Goal: Transaction & Acquisition: Subscribe to service/newsletter

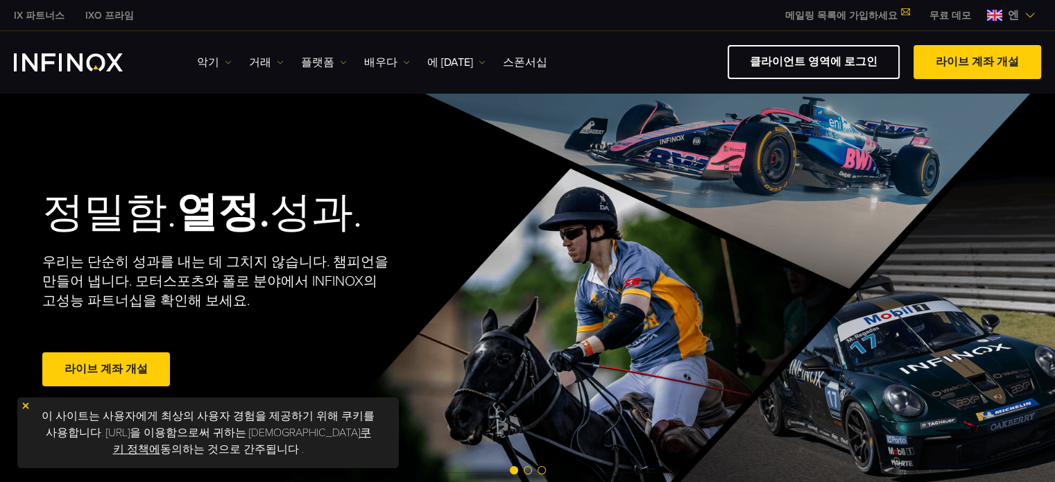
click at [59, 364] on link "라이브 계좌 개설" at bounding box center [106, 370] width 128 height 34
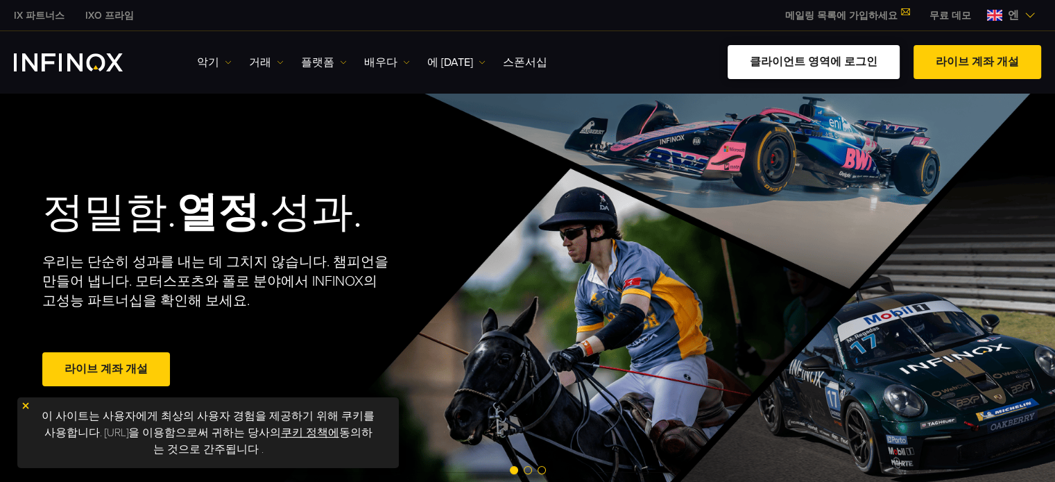
drag, startPoint x: 0, startPoint y: 0, endPoint x: 780, endPoint y: 49, distance: 781.5
click at [780, 49] on link "클라이언트 영역에 로그인" at bounding box center [814, 62] width 172 height 34
